Goal: Information Seeking & Learning: Learn about a topic

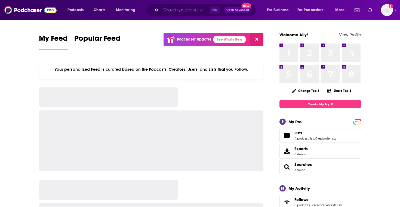
click at [167, 13] on input "Search podcasts, credits, & more..." at bounding box center [185, 10] width 49 height 9
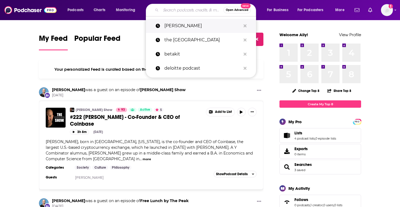
click at [188, 21] on p "[PERSON_NAME]" at bounding box center [202, 26] width 76 height 14
type input "[PERSON_NAME]"
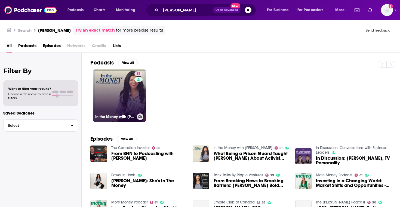
click at [130, 97] on link "61 In the Money with [PERSON_NAME]" at bounding box center [119, 95] width 53 height 53
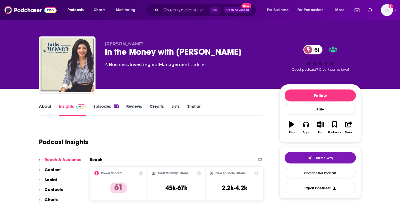
click at [57, 190] on p "Contacts" at bounding box center [54, 189] width 18 height 5
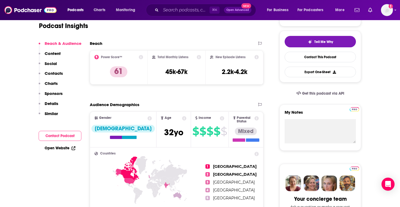
scroll to position [172, 0]
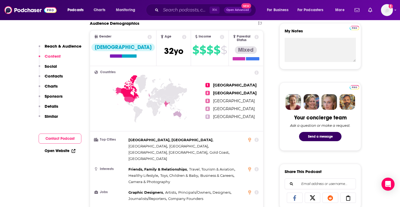
scroll to position [196, 0]
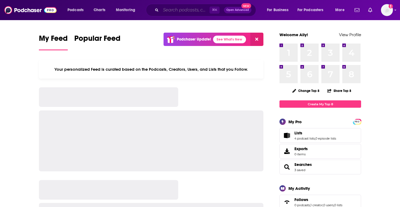
click at [188, 13] on input "Search podcasts, credits, & more..." at bounding box center [185, 10] width 49 height 9
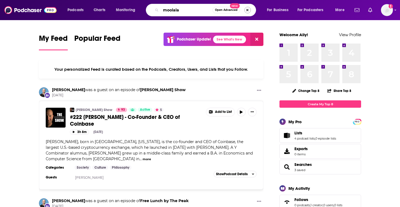
type input "moolala"
click at [247, 10] on button "Search podcasts, credits, & more..." at bounding box center [247, 10] width 7 height 7
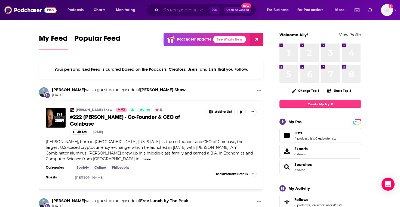
click at [186, 10] on input "Search podcasts, credits, & more..." at bounding box center [185, 10] width 49 height 9
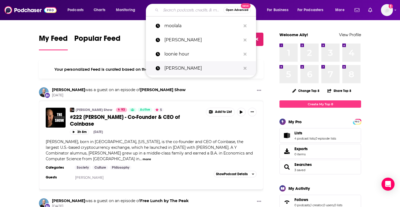
click at [174, 66] on p "[PERSON_NAME]" at bounding box center [202, 68] width 76 height 14
type input "[PERSON_NAME]"
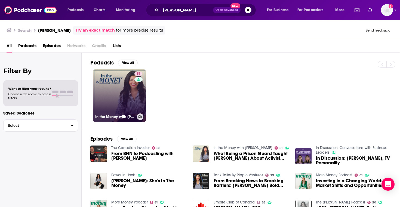
click at [134, 90] on div "61" at bounding box center [138, 93] width 9 height 42
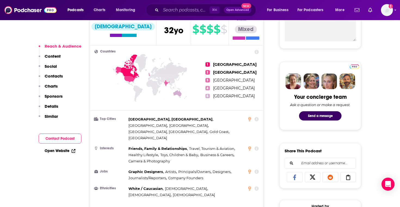
scroll to position [219, 0]
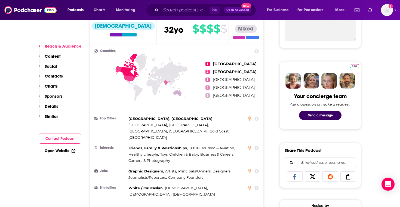
click at [57, 76] on p "Contacts" at bounding box center [54, 75] width 18 height 5
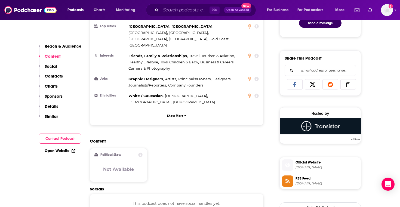
scroll to position [312, 0]
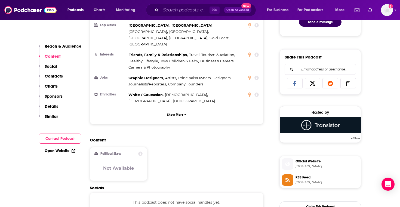
click at [141, 152] on icon at bounding box center [140, 154] width 4 height 4
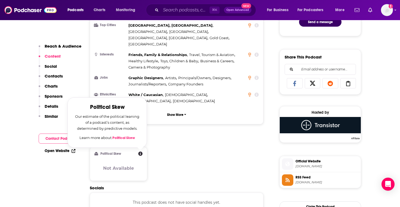
click at [199, 137] on div "Content Political Skew Political Skew Our estimate of the political leaning of …" at bounding box center [177, 161] width 174 height 48
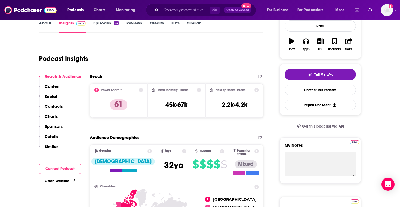
scroll to position [82, 0]
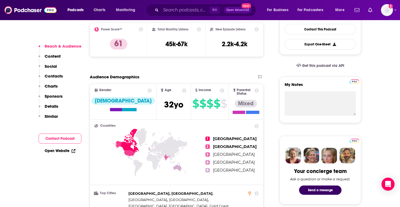
click at [262, 125] on div "Countries 1 [GEOGRAPHIC_DATA] 2 [GEOGRAPHIC_DATA] 3 [GEOGRAPHIC_DATA] 4 [GEOGRA…" at bounding box center [176, 206] width 173 height 173
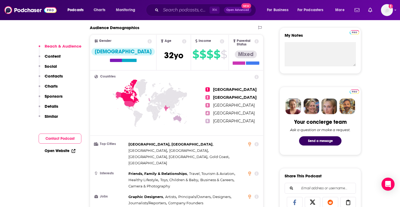
scroll to position [193, 0]
